Goal: Task Accomplishment & Management: Manage account settings

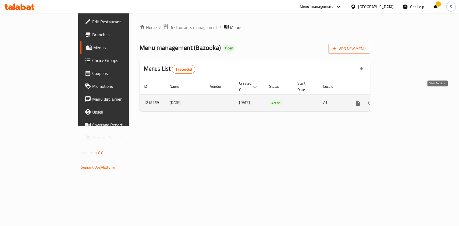
click at [399, 100] on icon "enhanced table" at bounding box center [396, 103] width 6 height 6
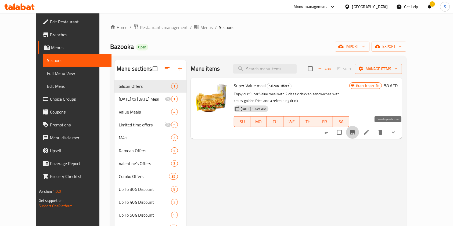
click at [355, 133] on icon "Branch-specific-item" at bounding box center [352, 132] width 5 height 4
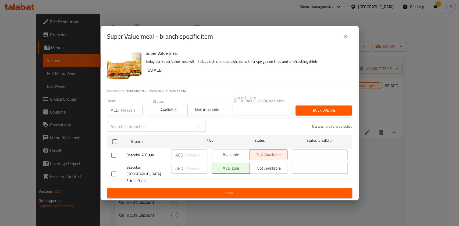
click at [159, 113] on span "Available" at bounding box center [168, 110] width 34 height 8
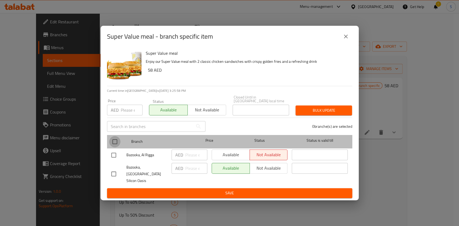
click at [115, 144] on input "checkbox" at bounding box center [114, 141] width 11 height 11
checkbox input "true"
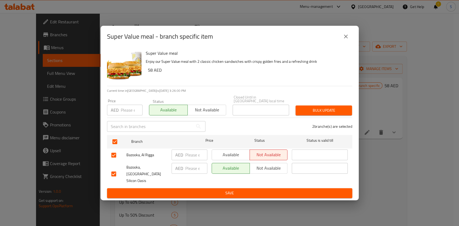
click at [305, 114] on span "Bulk update" at bounding box center [324, 110] width 48 height 7
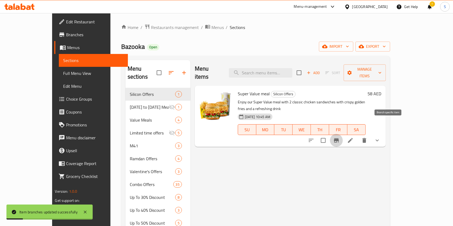
click at [340, 137] on icon "Branch-specific-item" at bounding box center [336, 140] width 6 height 6
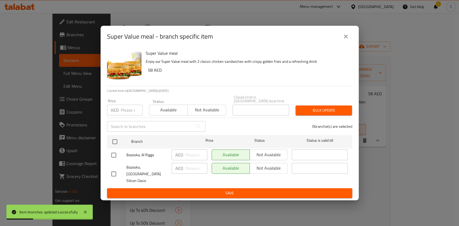
click at [115, 113] on p "AED" at bounding box center [115, 110] width 8 height 6
click at [119, 113] on div "AED Price" at bounding box center [124, 110] width 35 height 11
type input "58"
click at [154, 112] on span "Available" at bounding box center [168, 110] width 34 height 8
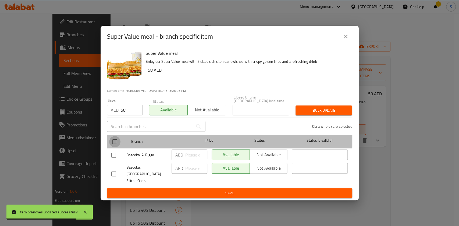
click at [116, 143] on input "checkbox" at bounding box center [114, 141] width 11 height 11
checkbox input "true"
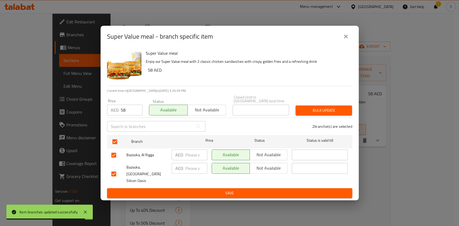
click at [337, 114] on span "Bulk update" at bounding box center [324, 110] width 48 height 7
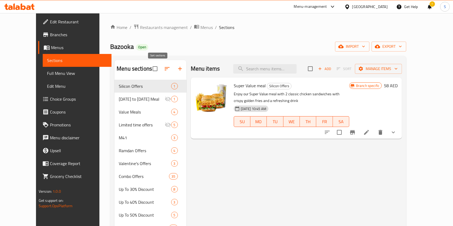
click at [164, 70] on icon "button" at bounding box center [167, 69] width 6 height 6
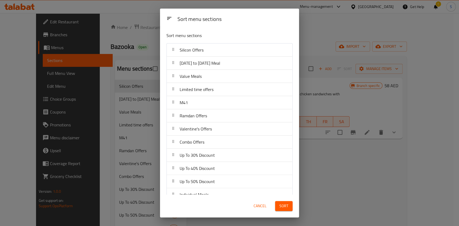
click at [257, 207] on span "Cancel" at bounding box center [260, 206] width 13 height 7
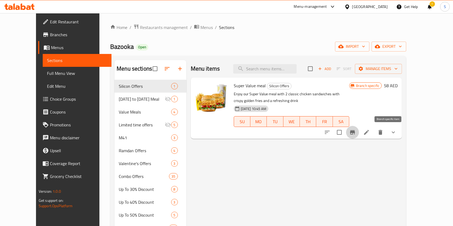
click at [355, 132] on icon "Branch-specific-item" at bounding box center [352, 132] width 5 height 4
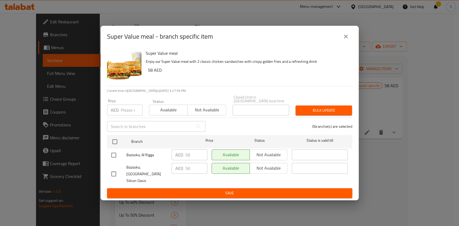
click at [200, 114] on span "Not available" at bounding box center [207, 110] width 34 height 8
click at [114, 157] on input "checkbox" at bounding box center [113, 155] width 11 height 11
checkbox input "true"
click at [310, 113] on span "Bulk update" at bounding box center [324, 110] width 48 height 7
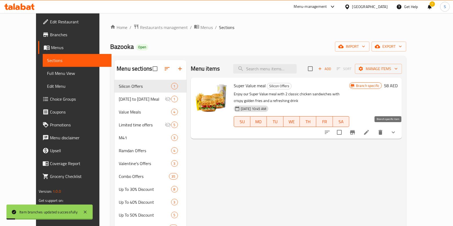
click at [355, 134] on icon "Branch-specific-item" at bounding box center [352, 132] width 5 height 4
